Goal: Task Accomplishment & Management: Manage account settings

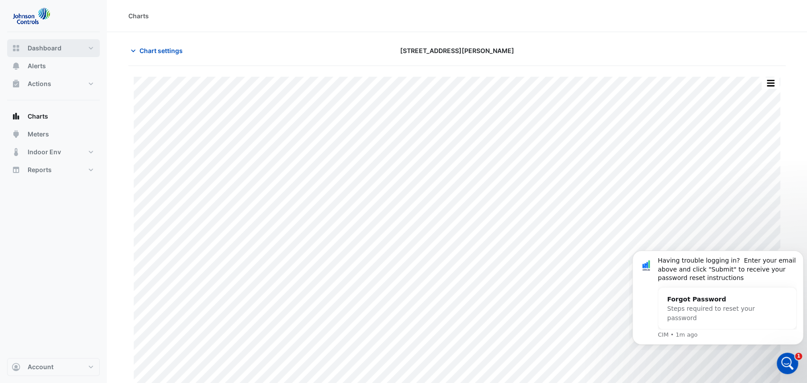
click at [85, 50] on button "Dashboard" at bounding box center [53, 48] width 93 height 18
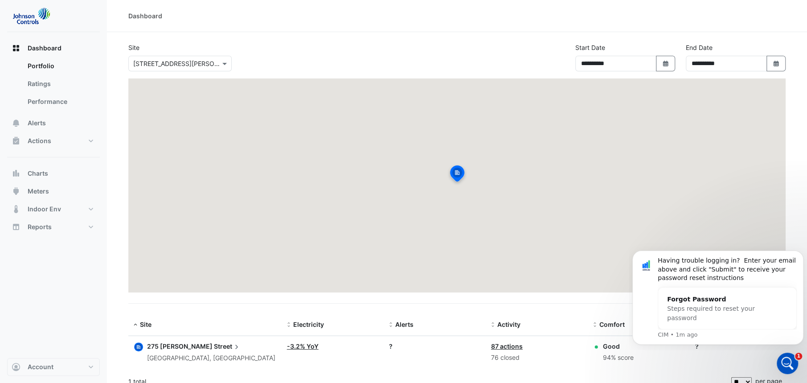
scroll to position [9, 0]
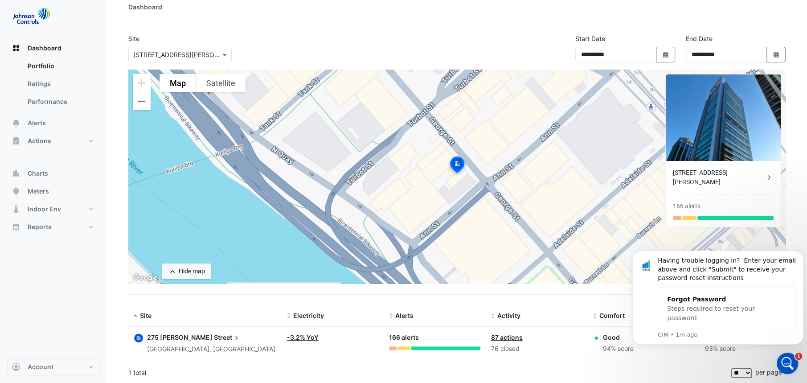
click at [504, 335] on link "87 actions" at bounding box center [507, 337] width 32 height 8
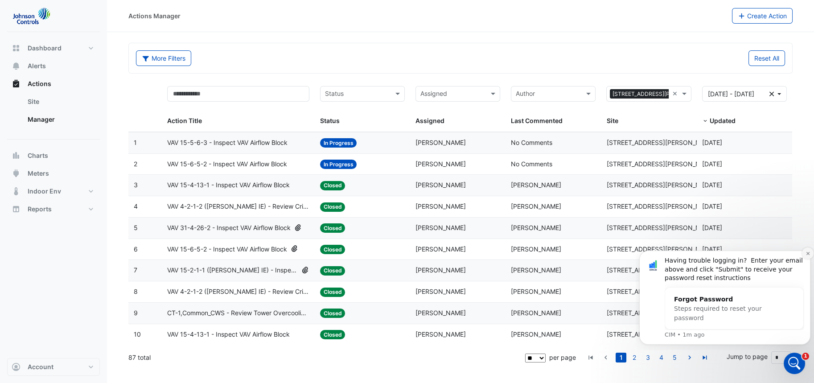
click at [807, 257] on button "Dismiss notification" at bounding box center [808, 253] width 12 height 12
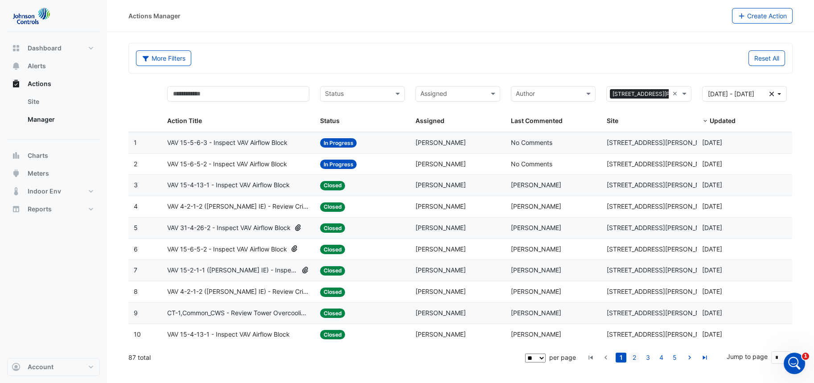
click at [636, 356] on link "2" at bounding box center [634, 357] width 11 height 10
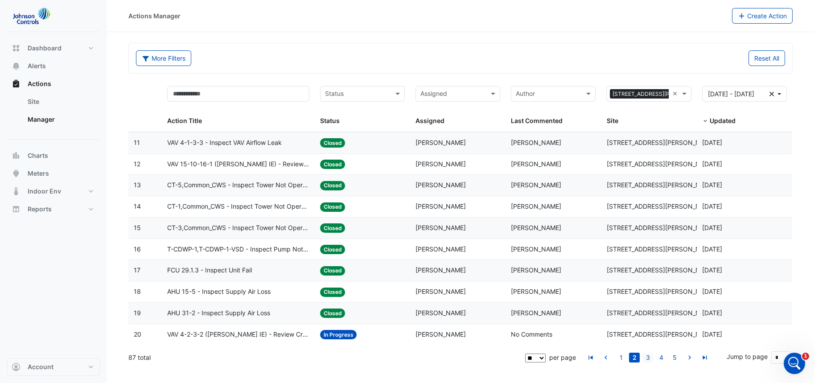
click at [648, 357] on link "3" at bounding box center [647, 357] width 11 height 10
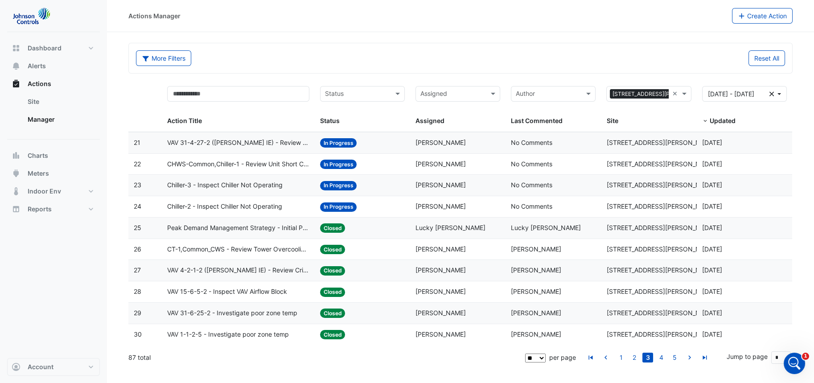
click at [275, 204] on span "Chiller-2 - Inspect Chiller Not Operating" at bounding box center [224, 206] width 115 height 10
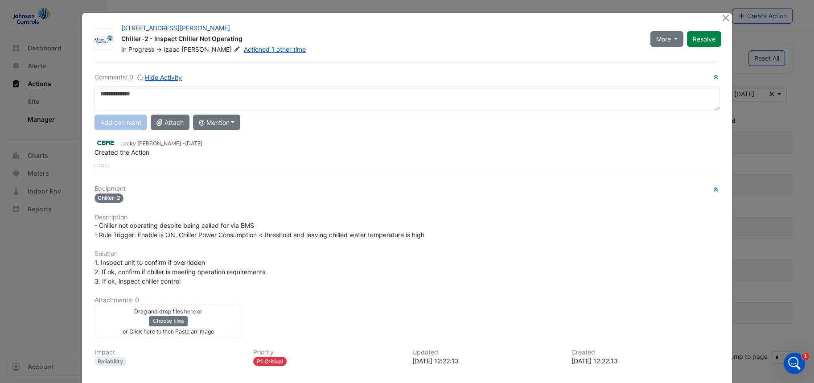
click at [168, 100] on textarea at bounding box center [406, 98] width 625 height 25
type textarea "*********"
click at [712, 36] on button "Resolve" at bounding box center [704, 39] width 34 height 16
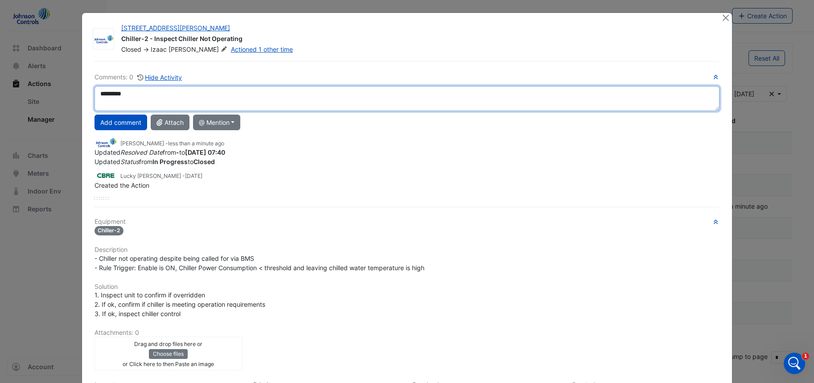
drag, startPoint x: 140, startPoint y: 91, endPoint x: 79, endPoint y: 88, distance: 61.1
click at [82, 88] on div "[STREET_ADDRESS][PERSON_NAME] Chiller-2 - Inspect Chiller Not Operating Closed …" at bounding box center [407, 249] width 650 height 472
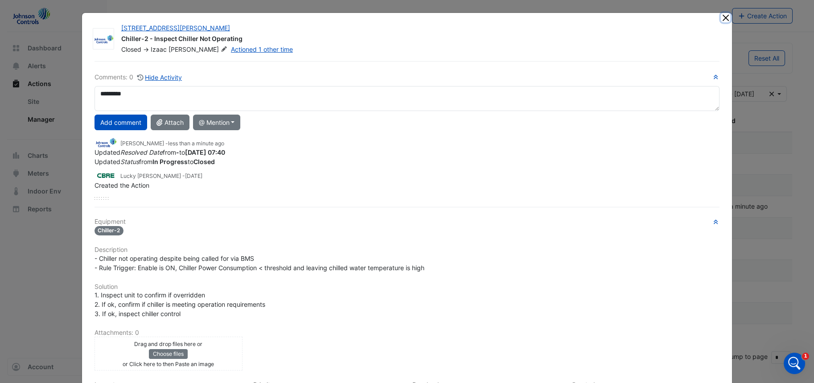
click at [723, 18] on button "Close" at bounding box center [724, 17] width 9 height 9
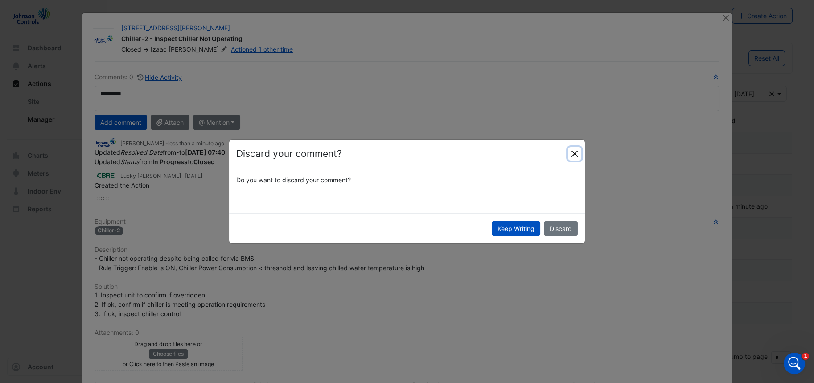
click at [575, 156] on button "Close" at bounding box center [574, 153] width 13 height 13
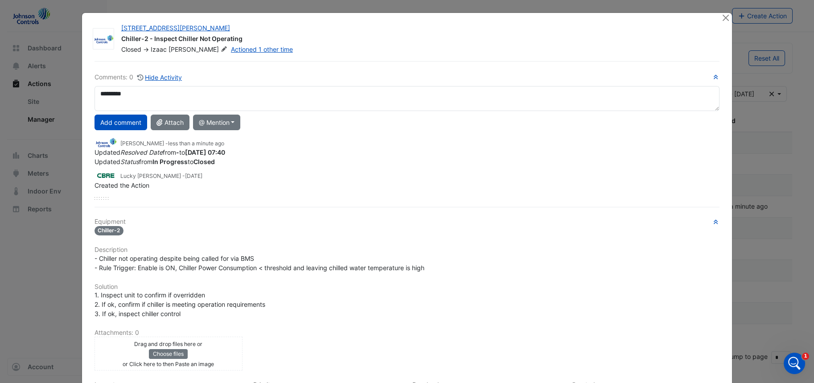
click at [47, 228] on ngb-modal-window "[STREET_ADDRESS][PERSON_NAME] Chiller-2 - Inspect Chiller Not Operating Closed …" at bounding box center [407, 191] width 814 height 383
click at [116, 126] on button "Add comment" at bounding box center [120, 123] width 53 height 16
click at [720, 19] on button "Close" at bounding box center [724, 17] width 9 height 9
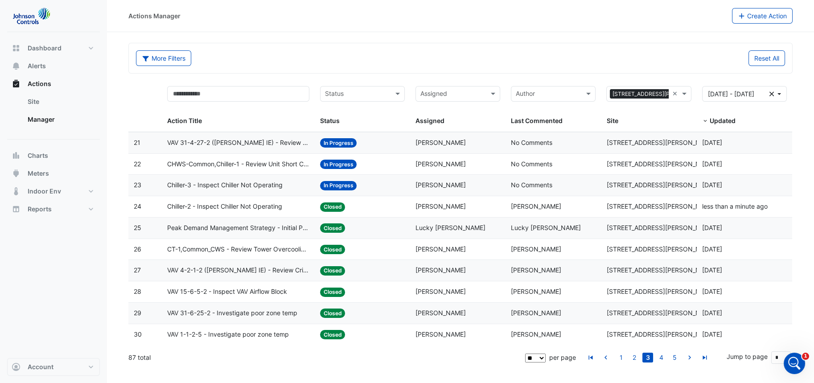
click at [266, 188] on span "Chiller-3 - Inspect Chiller Not Operating" at bounding box center [224, 185] width 115 height 10
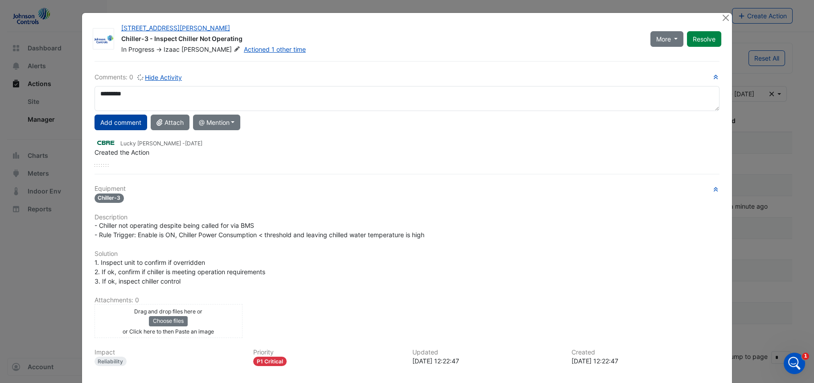
type textarea "*********"
click at [111, 121] on button "Add comment" at bounding box center [120, 123] width 53 height 16
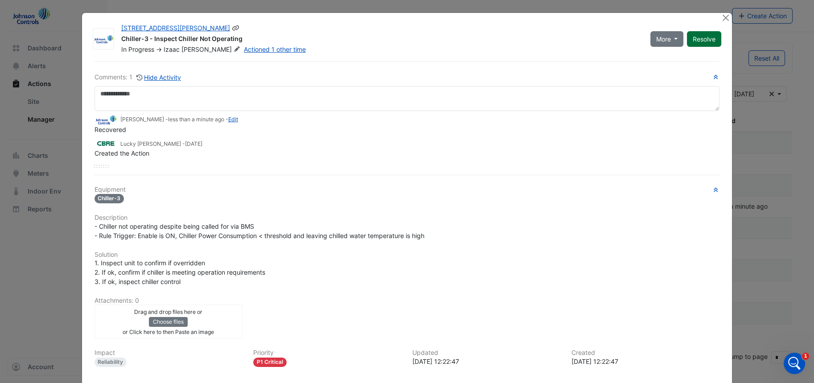
click at [698, 40] on button "Resolve" at bounding box center [704, 39] width 34 height 16
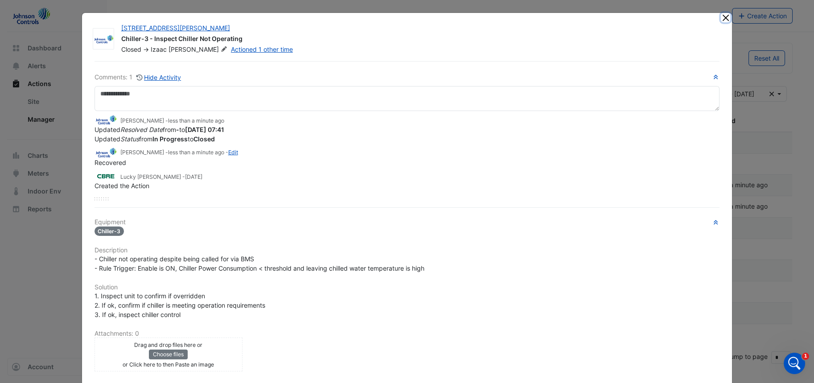
click at [723, 16] on button "Close" at bounding box center [724, 17] width 9 height 9
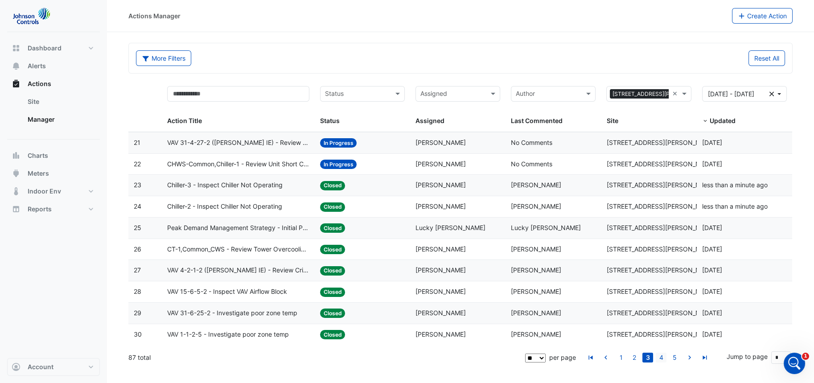
click at [663, 354] on link "4" at bounding box center [660, 357] width 11 height 10
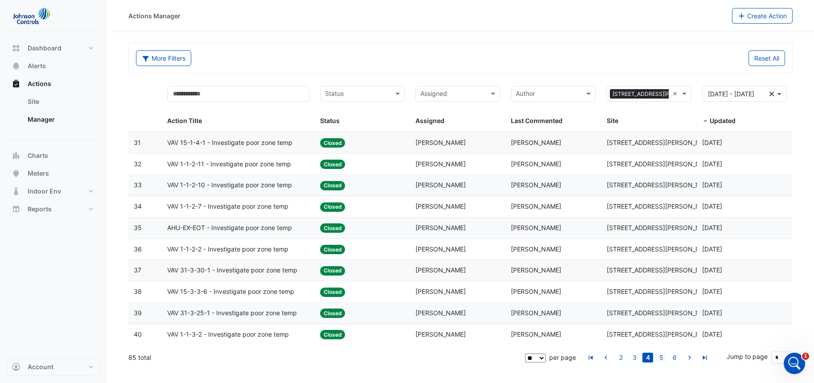
click at [661, 358] on link "5" at bounding box center [660, 357] width 11 height 10
click at [330, 122] on span "Status" at bounding box center [330, 121] width 20 height 8
click at [370, 98] on input "text" at bounding box center [357, 95] width 65 height 10
click at [366, 126] on div "In Progress" at bounding box center [362, 125] width 84 height 13
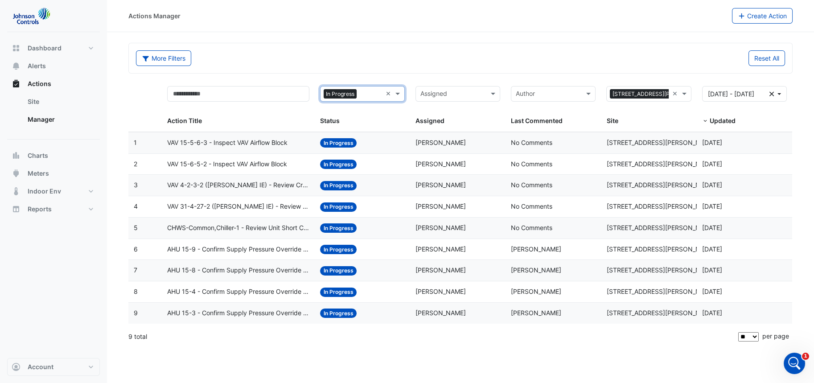
click at [269, 246] on span "AHU 15-9 - Confirm Supply Pressure Override (Energy Waste)" at bounding box center [238, 249] width 142 height 10
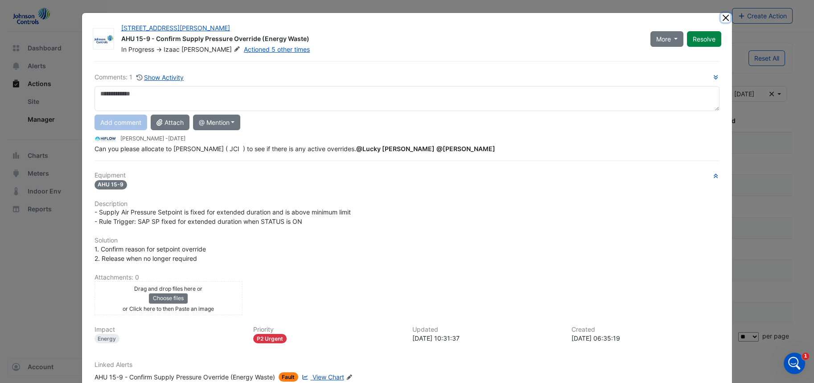
click at [720, 20] on button "Close" at bounding box center [724, 17] width 9 height 9
